Goal: Information Seeking & Learning: Learn about a topic

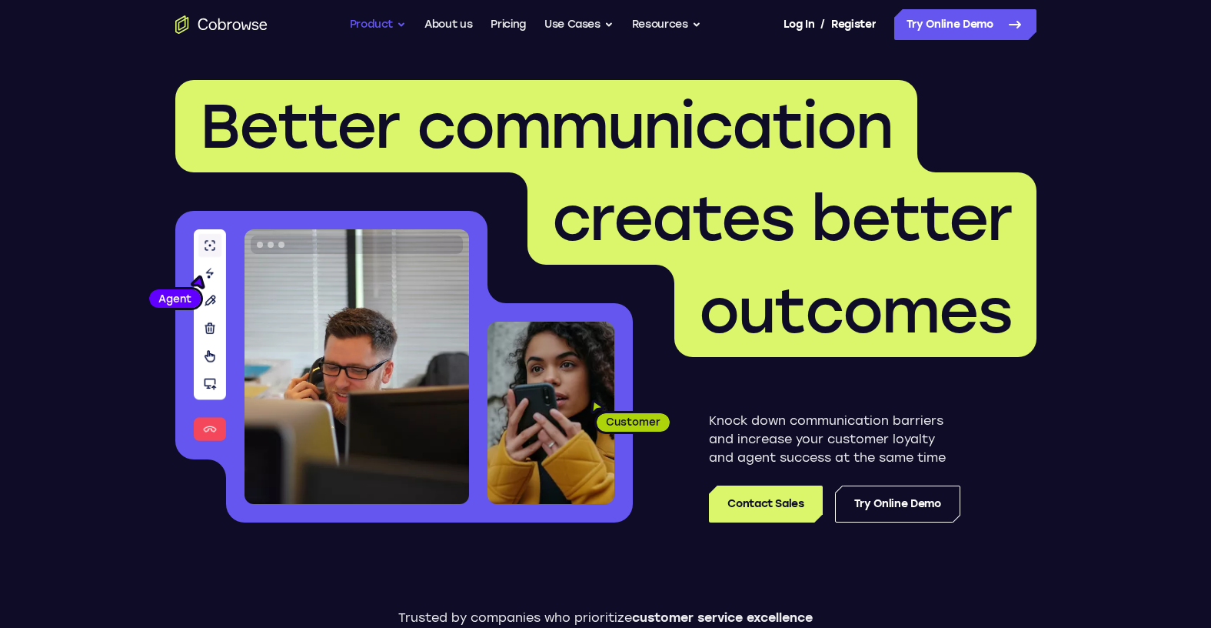
click at [375, 17] on button "Product" at bounding box center [378, 24] width 57 height 31
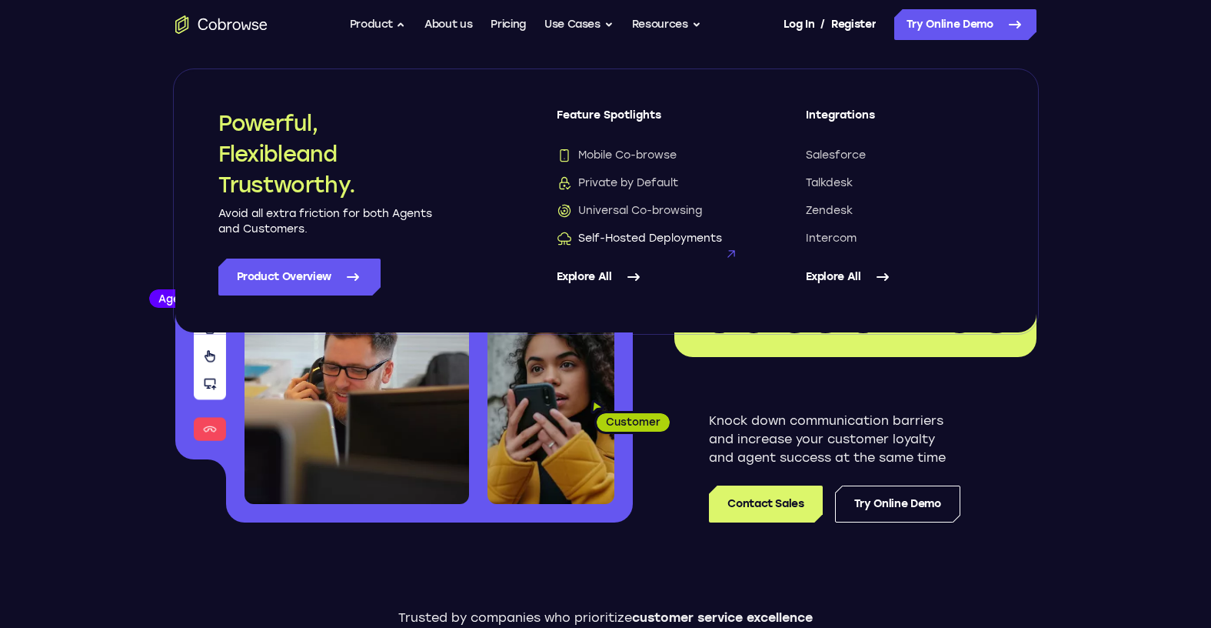
click at [611, 235] on span "Self-Hosted Deployments" at bounding box center [639, 238] width 165 height 15
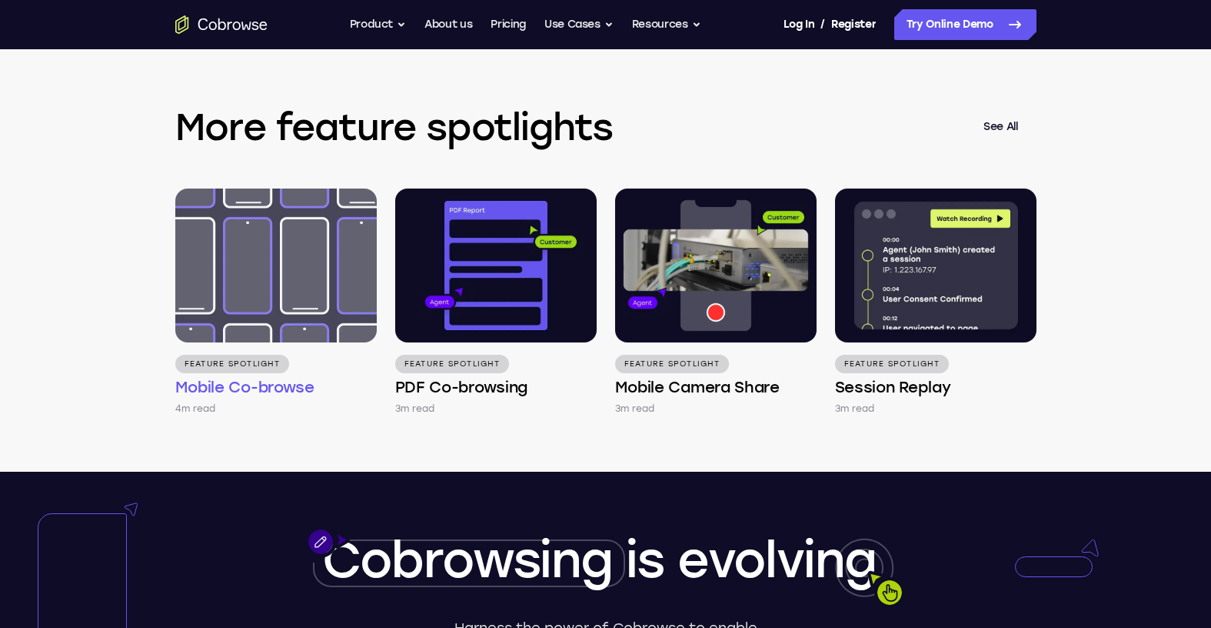
scroll to position [2238, 0]
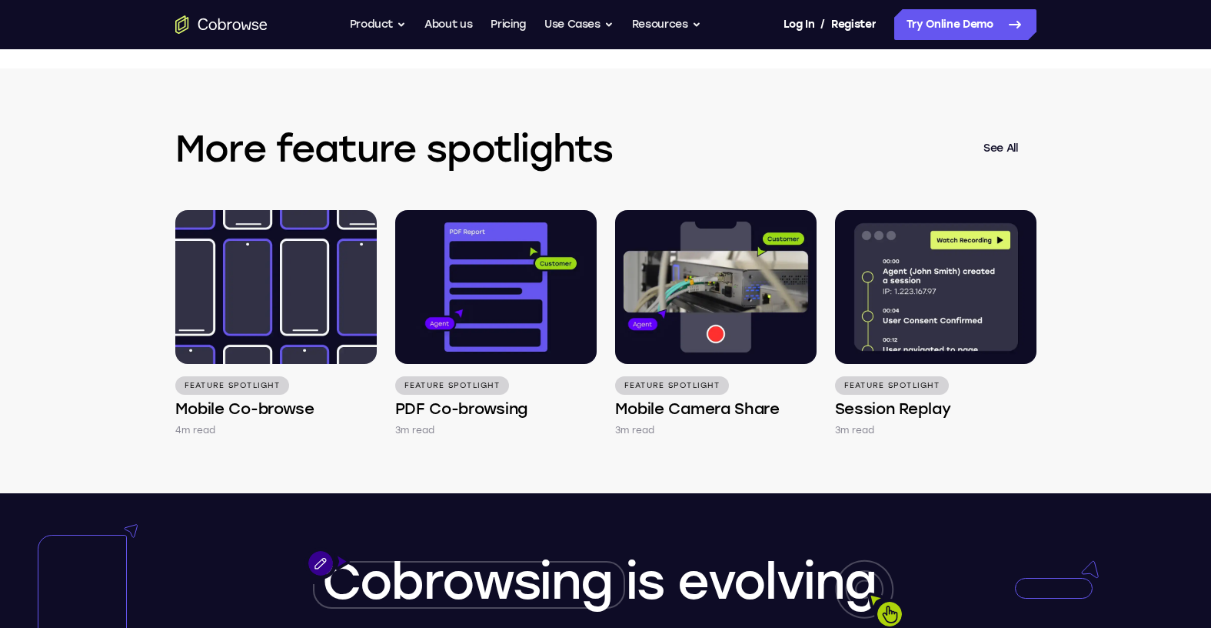
click at [1006, 145] on link "See All" at bounding box center [1001, 148] width 72 height 37
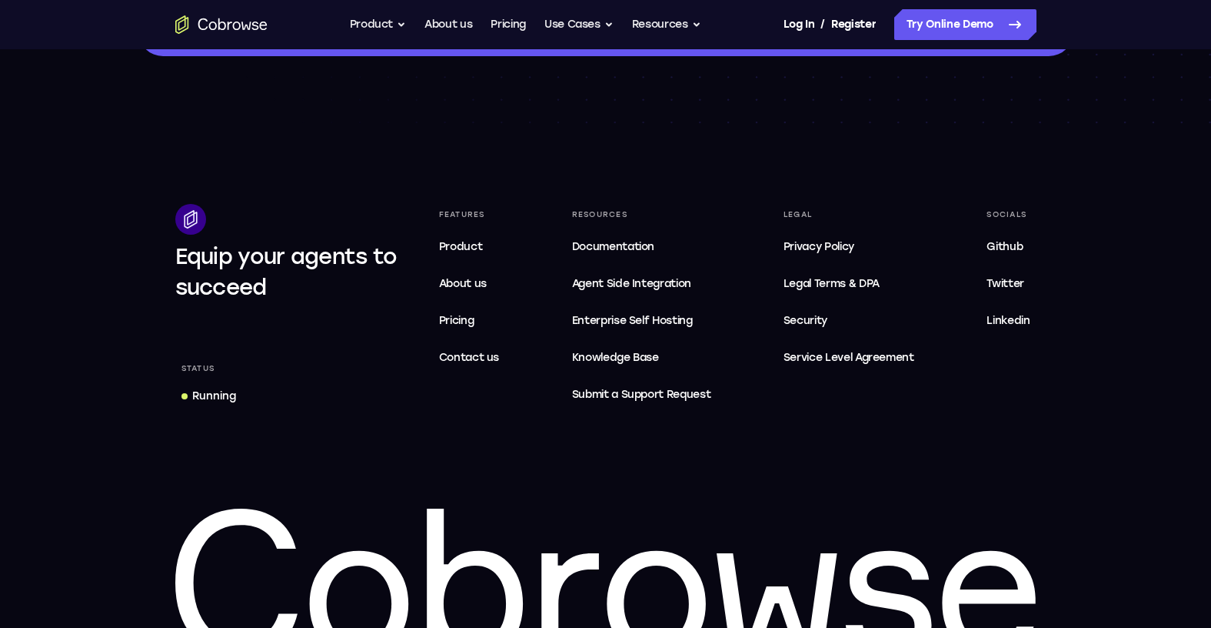
scroll to position [1511, 0]
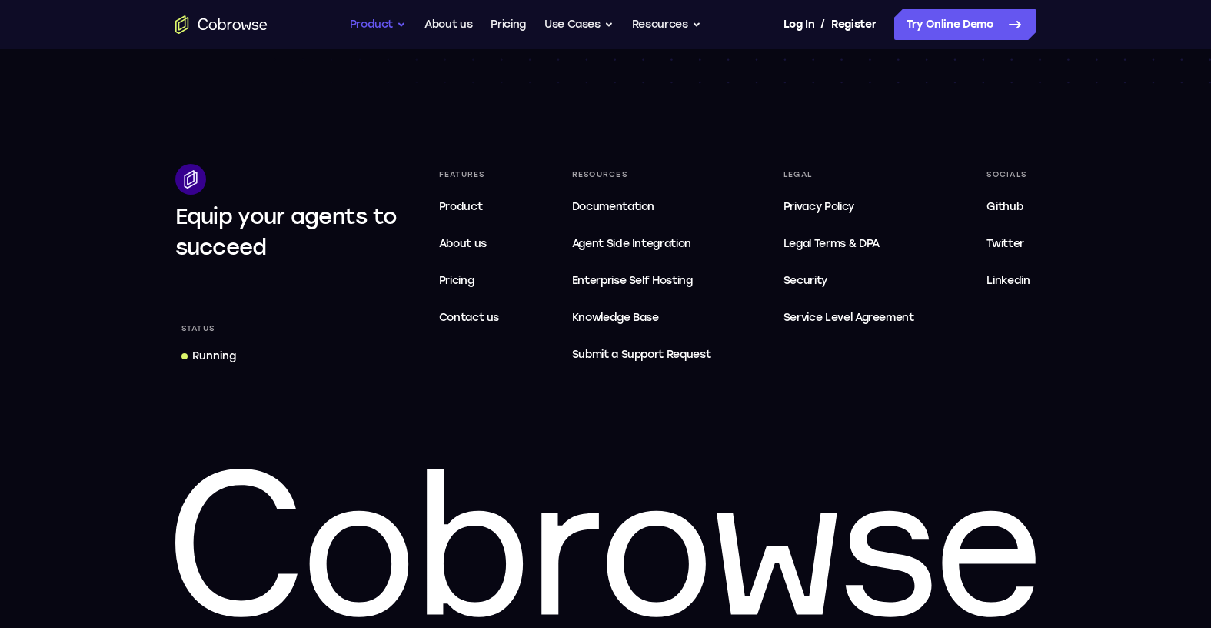
click at [373, 28] on button "Product" at bounding box center [378, 24] width 57 height 31
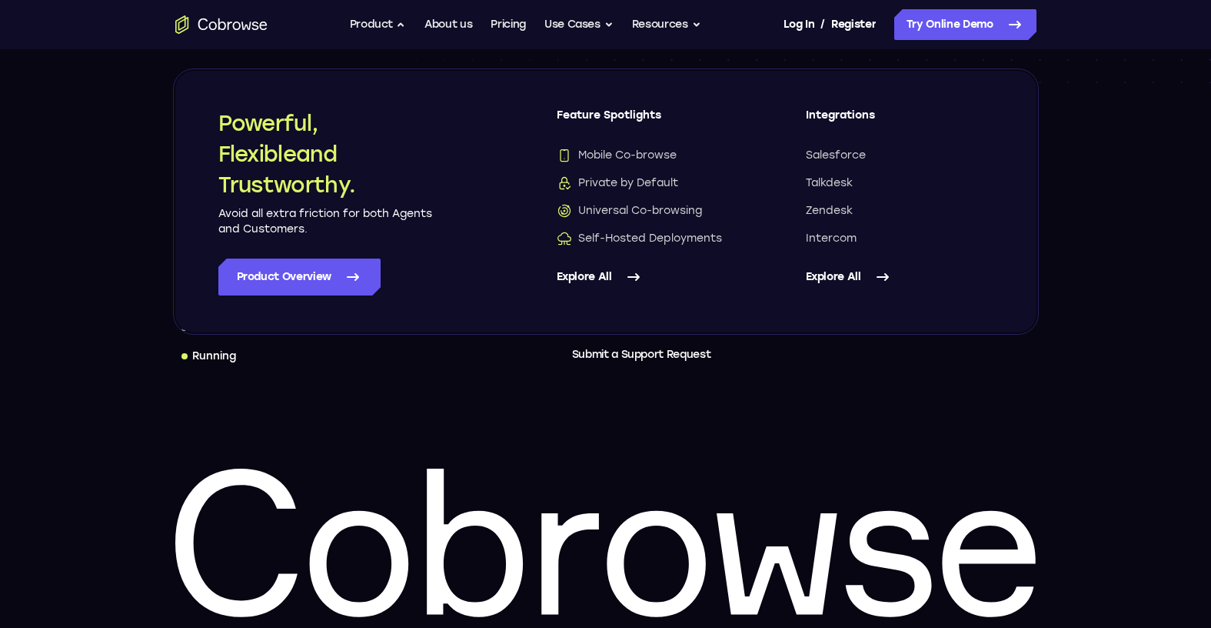
click at [591, 280] on link "Explore All" at bounding box center [651, 276] width 188 height 37
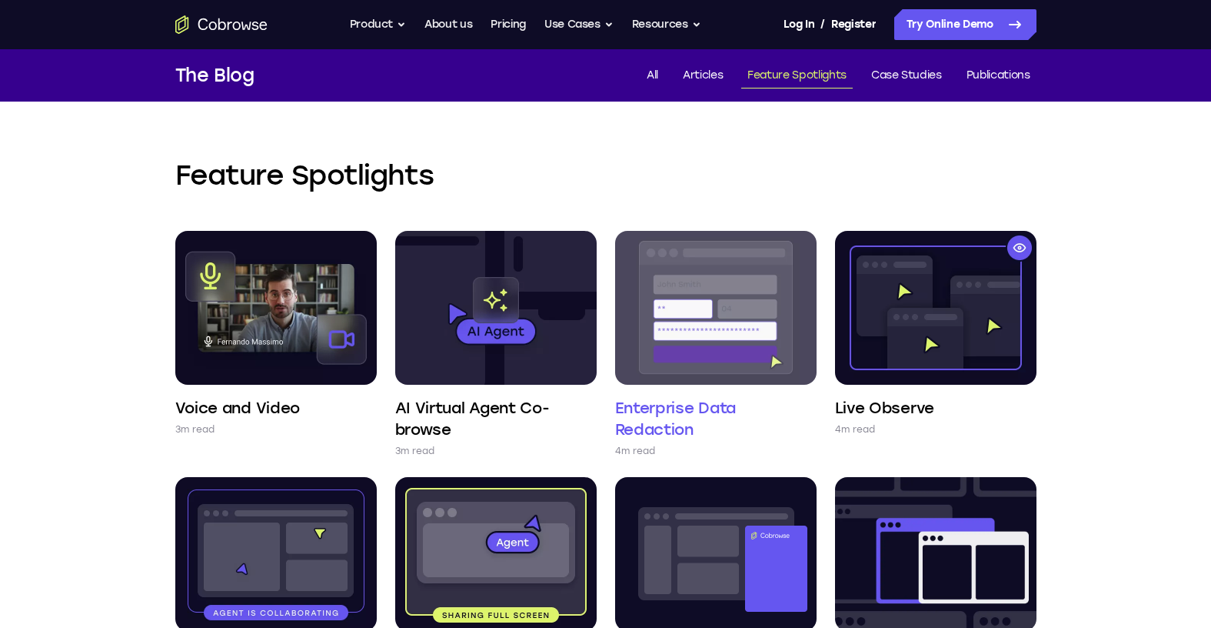
click at [726, 272] on img at bounding box center [715, 308] width 201 height 154
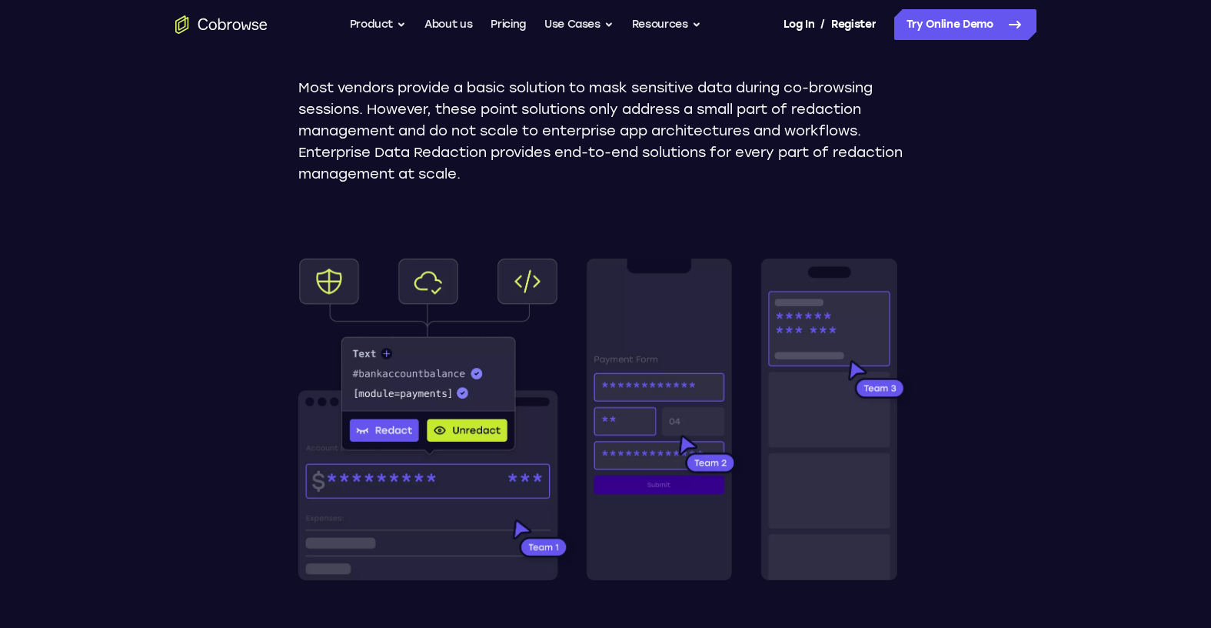
scroll to position [279, 0]
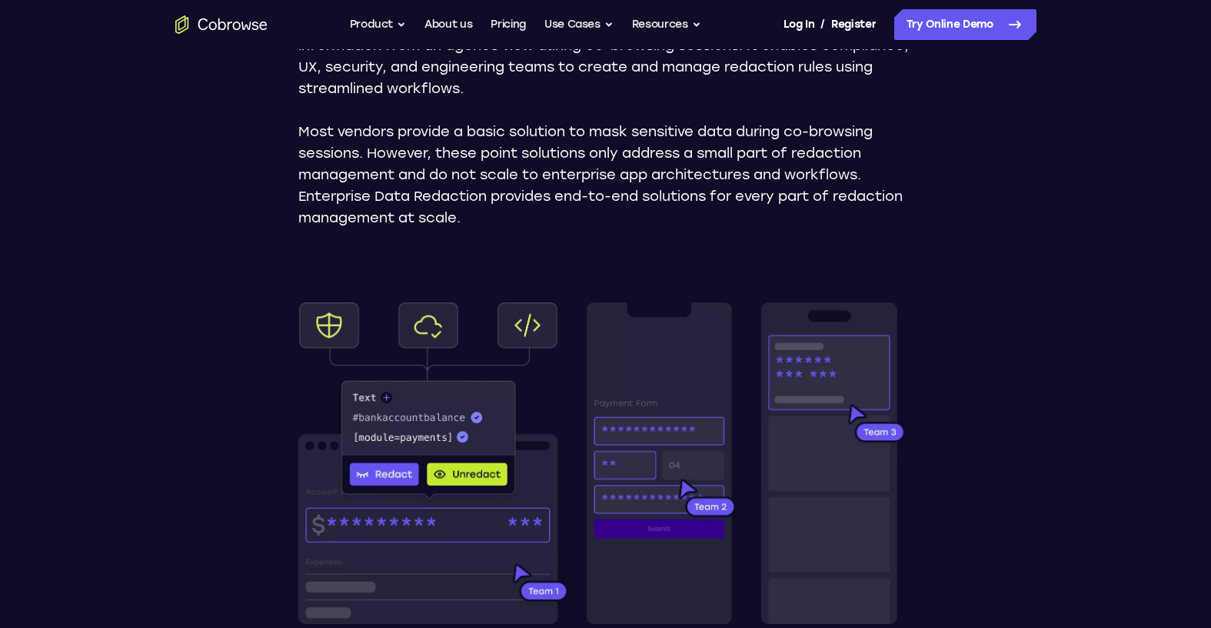
click at [548, 209] on p "Most vendors provide a basic solution to mask sensitive data during co-browsing…" at bounding box center [605, 175] width 615 height 108
